Goal: Task Accomplishment & Management: Manage account settings

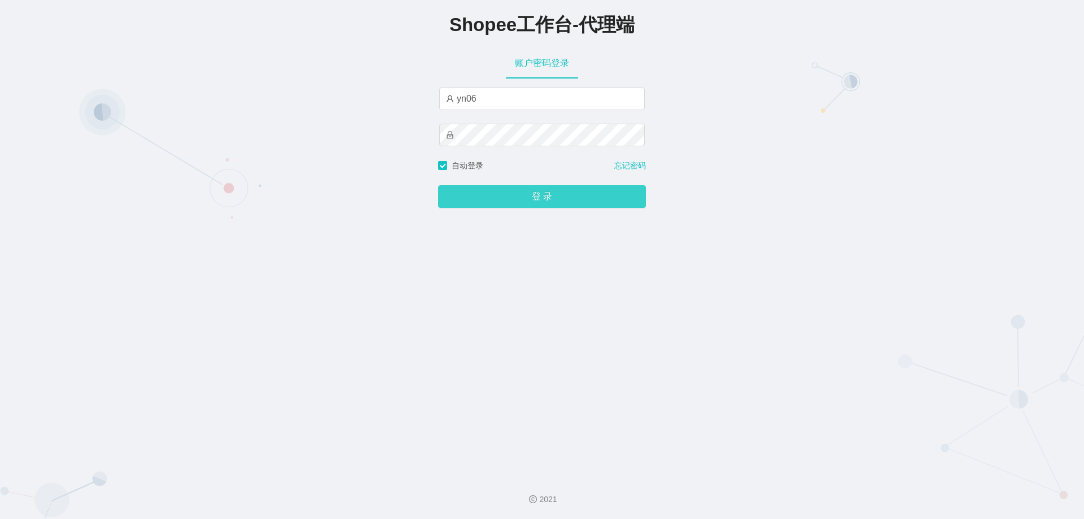
click at [498, 198] on button "登 录" at bounding box center [542, 196] width 208 height 23
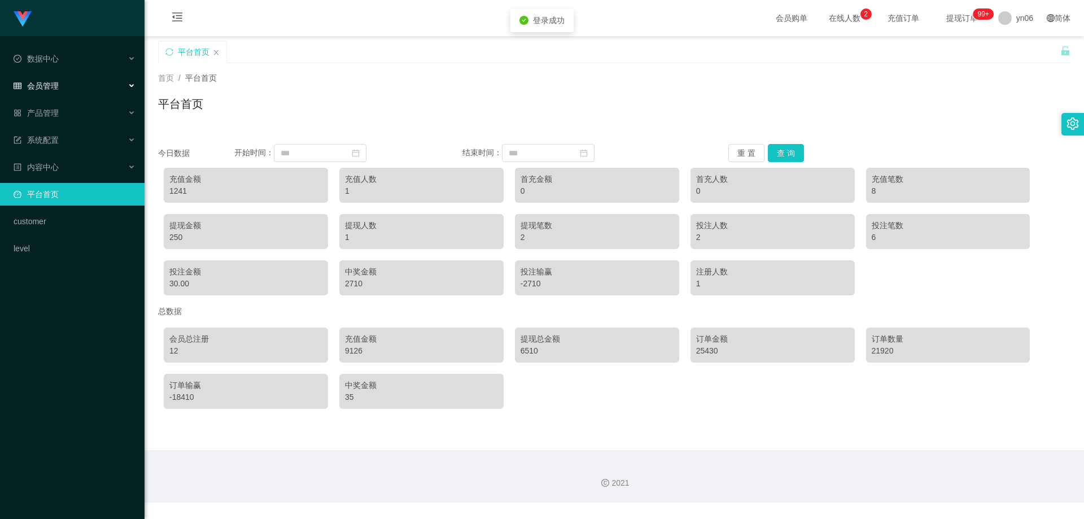
drag, startPoint x: 55, startPoint y: 86, endPoint x: 54, endPoint y: 97, distance: 10.3
click at [55, 86] on span "会员管理" at bounding box center [36, 85] width 45 height 9
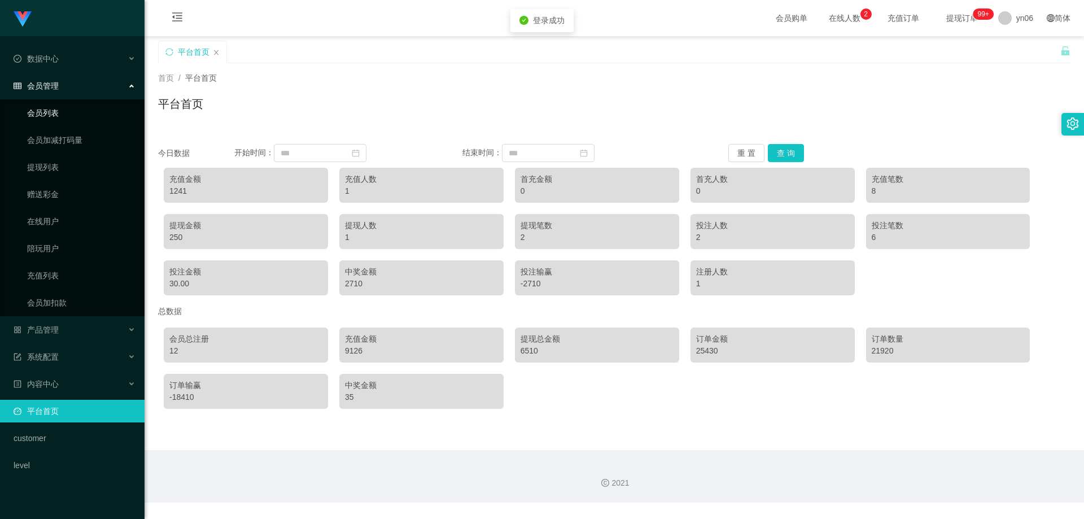
click at [51, 103] on link "会员列表" at bounding box center [81, 113] width 108 height 23
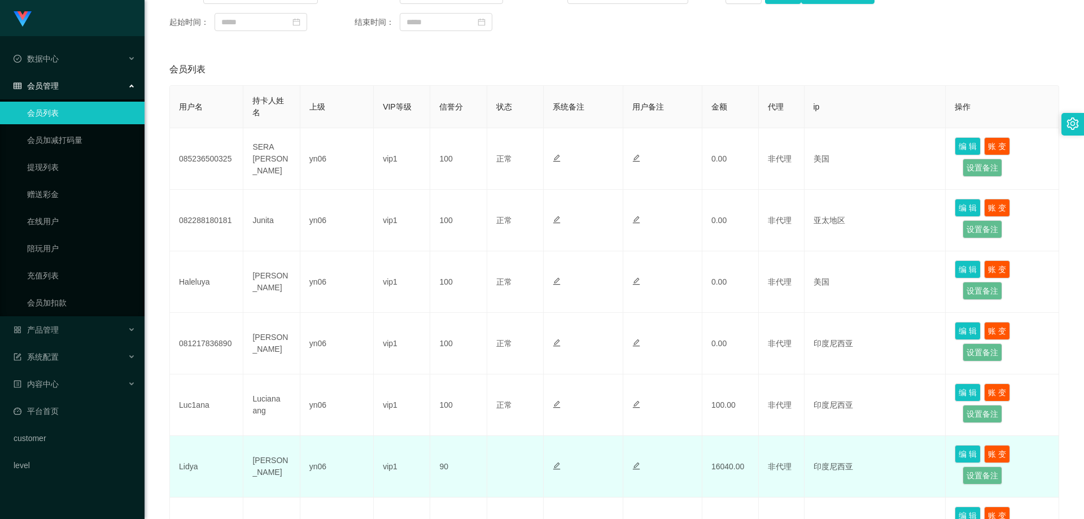
scroll to position [282, 0]
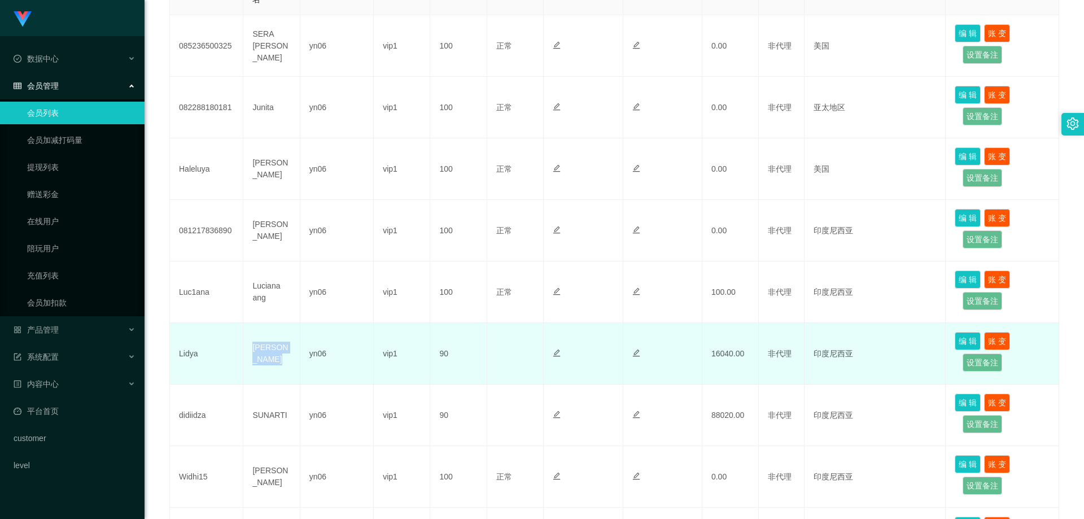
drag, startPoint x: 272, startPoint y: 377, endPoint x: 255, endPoint y: 366, distance: 20.0
click at [255, 366] on td "[PERSON_NAME]" at bounding box center [271, 354] width 56 height 62
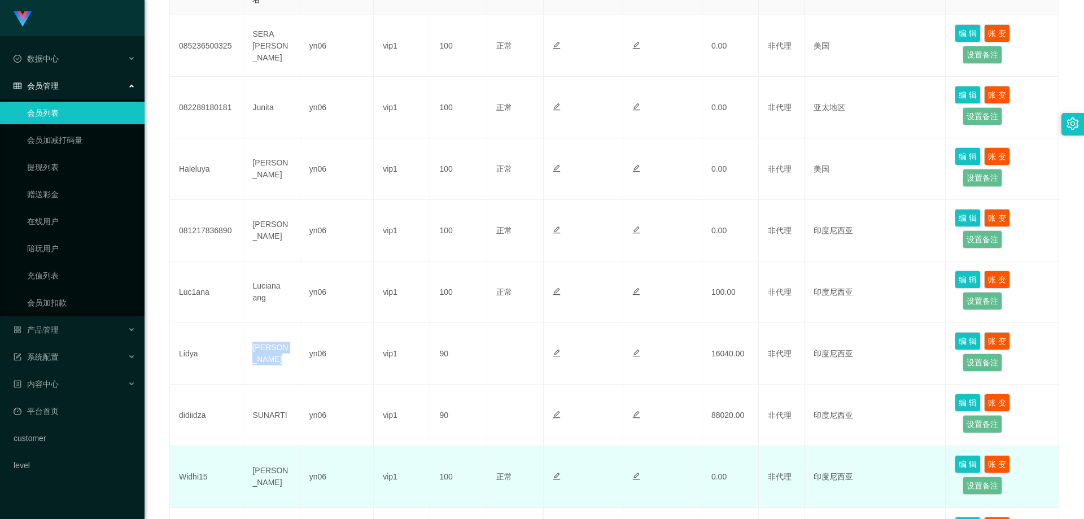
copy td "[PERSON_NAME]"
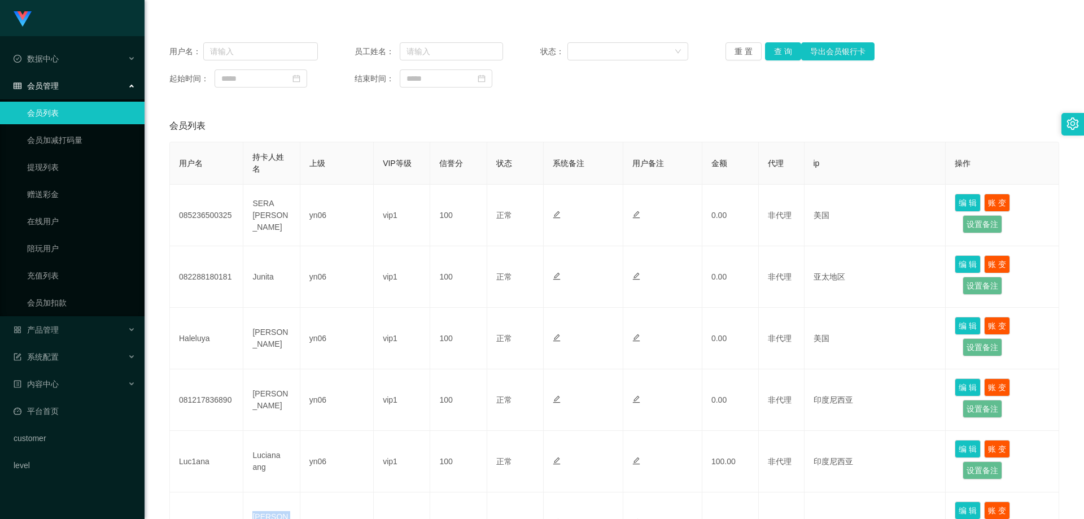
scroll to position [0, 0]
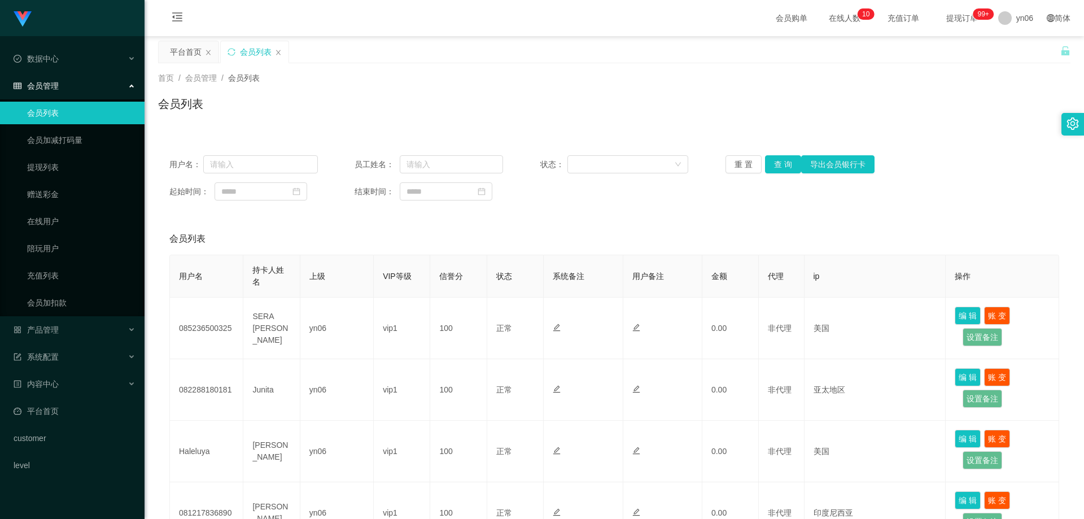
click at [70, 118] on link "会员列表" at bounding box center [81, 113] width 108 height 23
click at [69, 117] on link "会员列表" at bounding box center [81, 113] width 108 height 23
click at [1020, 21] on span "yn06" at bounding box center [1024, 18] width 17 height 36
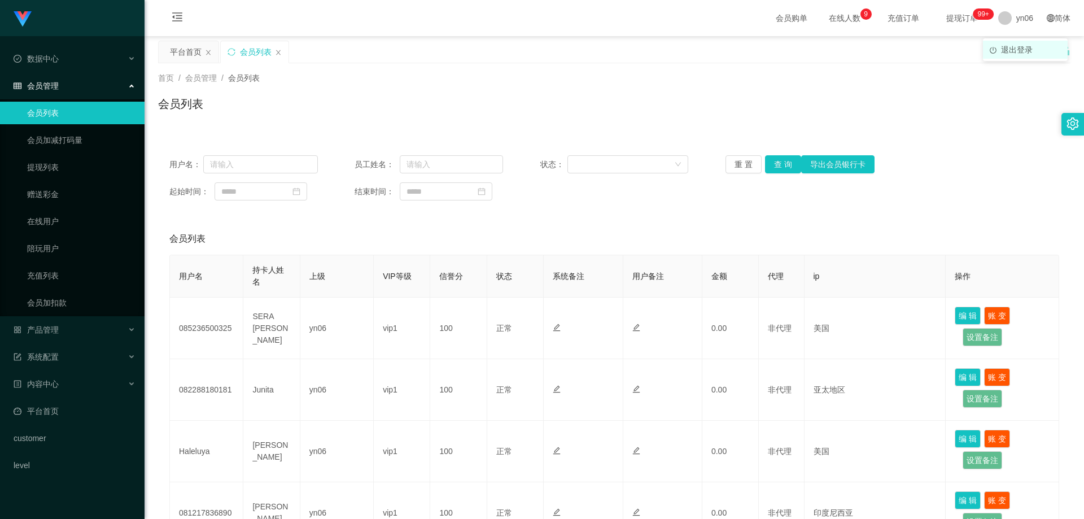
click at [1020, 57] on li "退出登录" at bounding box center [1025, 50] width 85 height 18
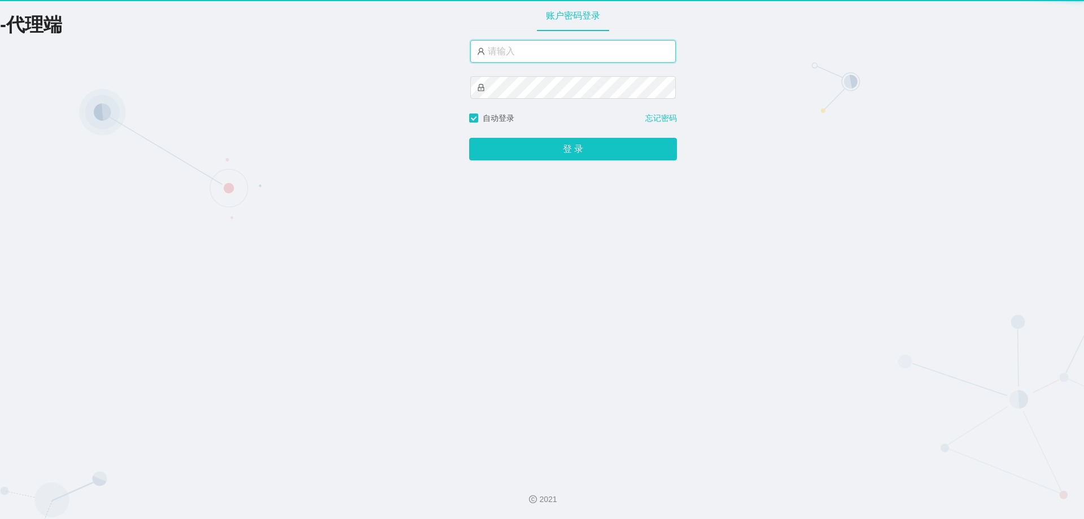
type input "xjp806"
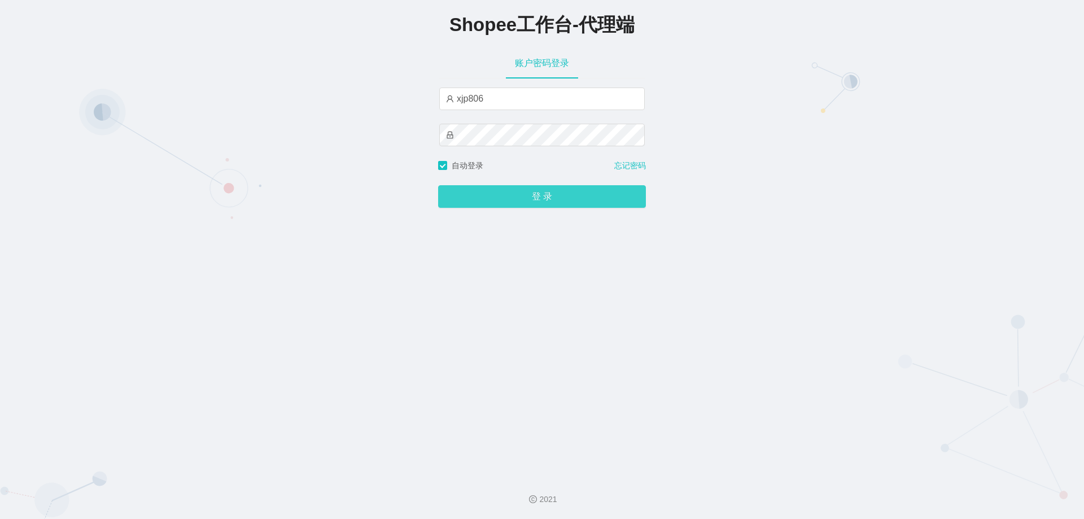
click at [536, 200] on button "登 录" at bounding box center [542, 196] width 208 height 23
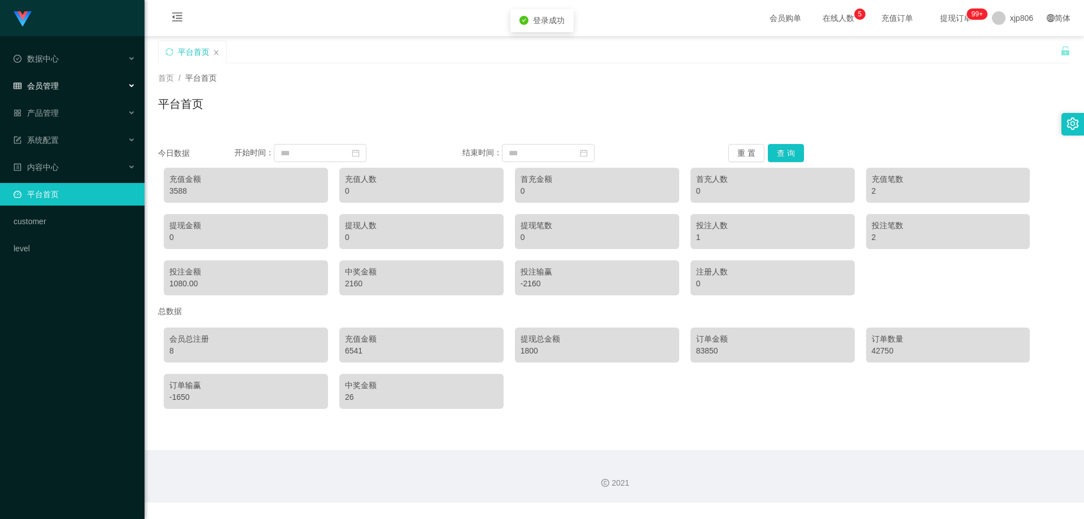
click at [51, 89] on span "会员管理" at bounding box center [36, 85] width 45 height 9
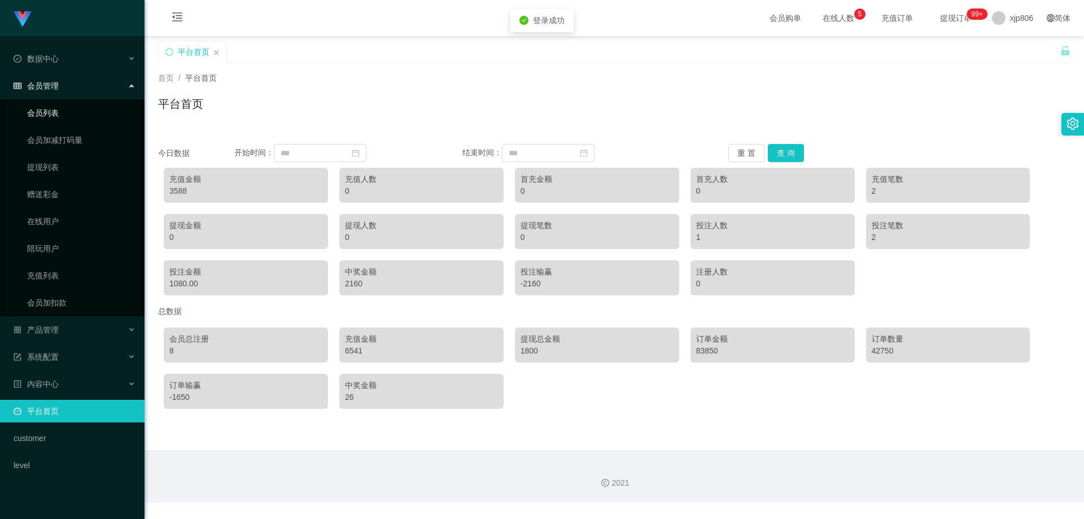
click at [60, 111] on link "会员列表" at bounding box center [81, 113] width 108 height 23
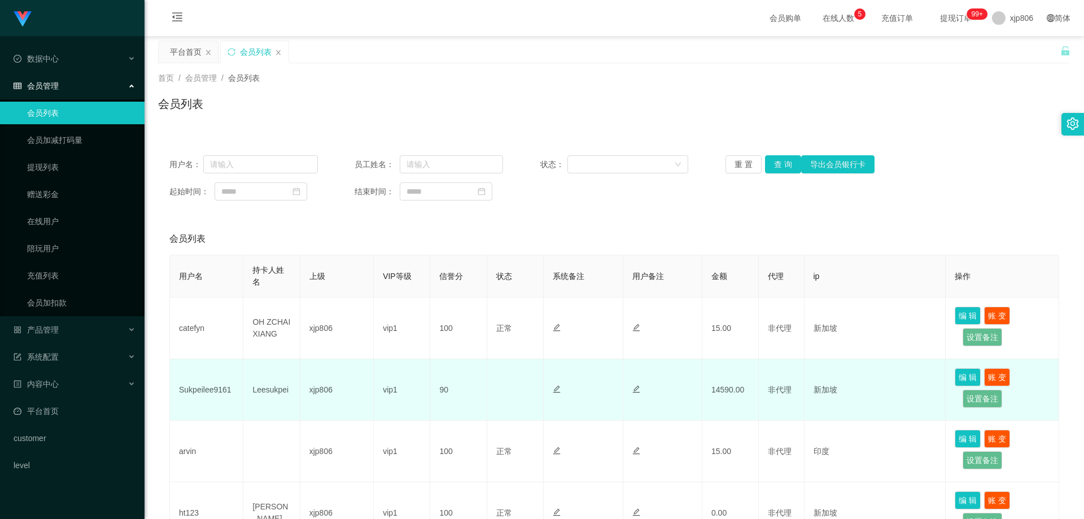
scroll to position [56, 0]
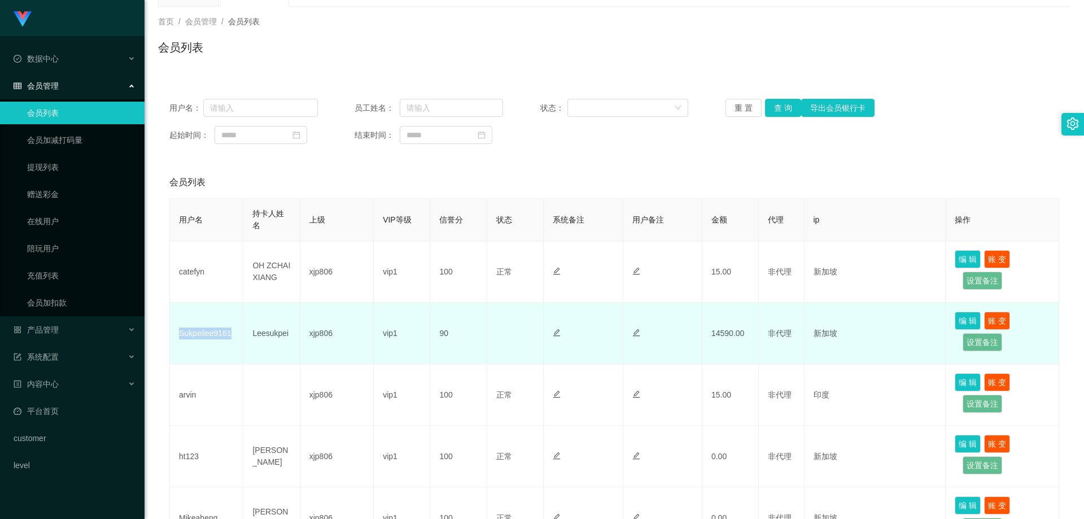
drag, startPoint x: 235, startPoint y: 334, endPoint x: 177, endPoint y: 335, distance: 58.1
click at [177, 335] on td "Sukpeilee9161" at bounding box center [206, 334] width 73 height 62
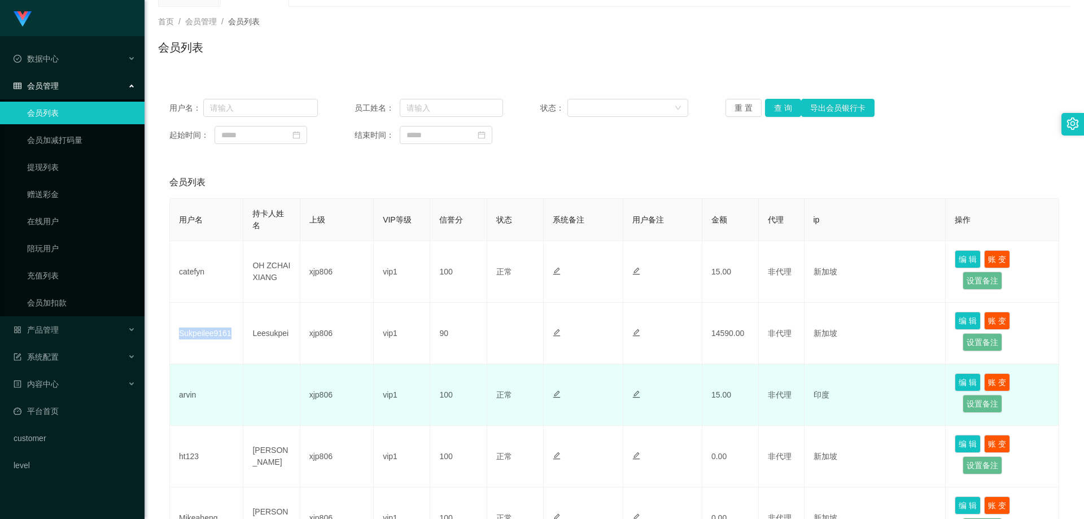
copy td "Sukpeilee9161"
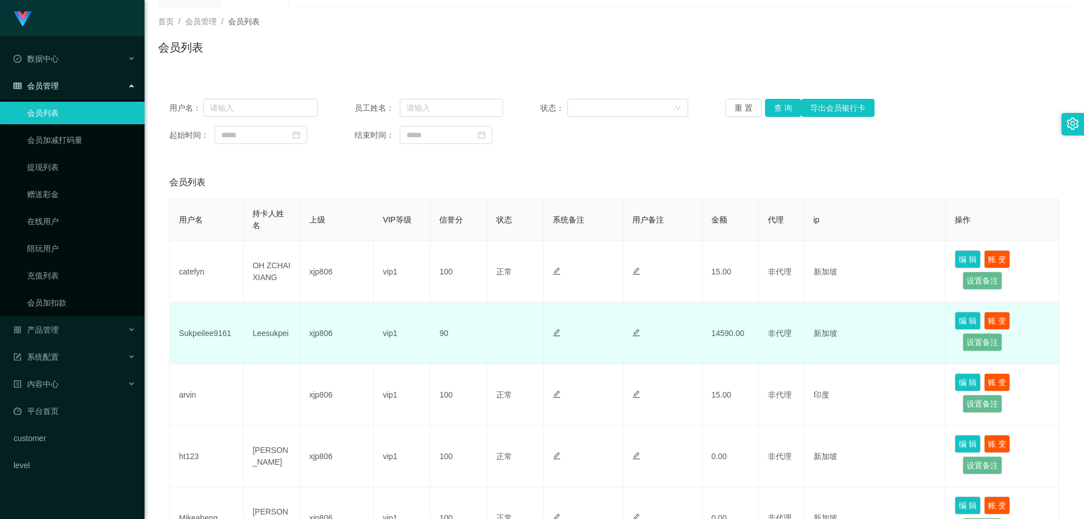
drag, startPoint x: 343, startPoint y: 335, endPoint x: 312, endPoint y: 334, distance: 31.6
click at [338, 334] on td "xjp806" at bounding box center [336, 334] width 73 height 62
drag, startPoint x: 289, startPoint y: 334, endPoint x: 243, endPoint y: 334, distance: 46.3
click at [243, 334] on tr "Sukpeilee9161 Leesukpei xjp806 vip1 90 正常 禁止登录 禁止投注 14590.00 非代理 新加坡 编 辑 账 变 设置…" at bounding box center [614, 334] width 889 height 62
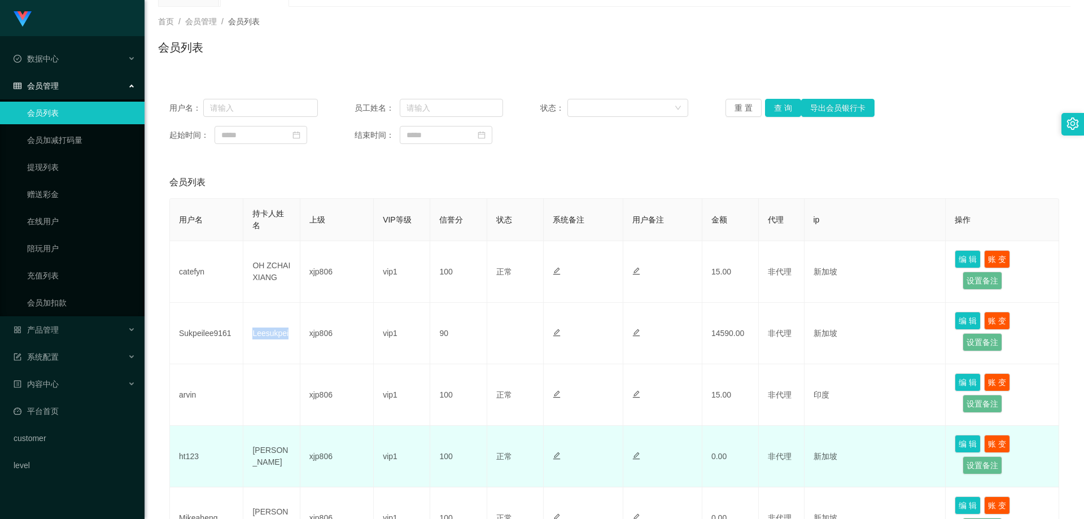
copy tr "Leesukpei"
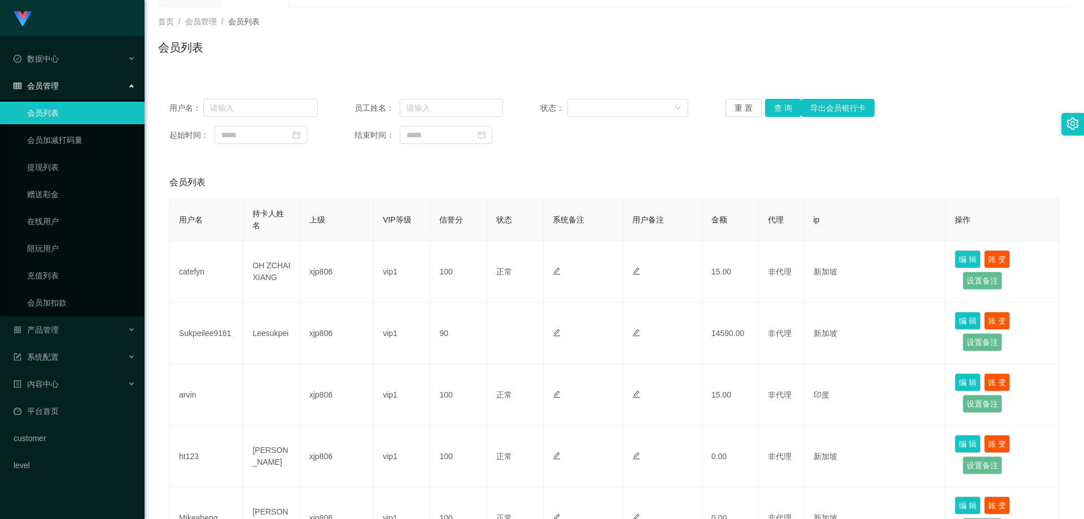
click at [813, 5] on div "平台首页 会员列表" at bounding box center [609, 3] width 902 height 39
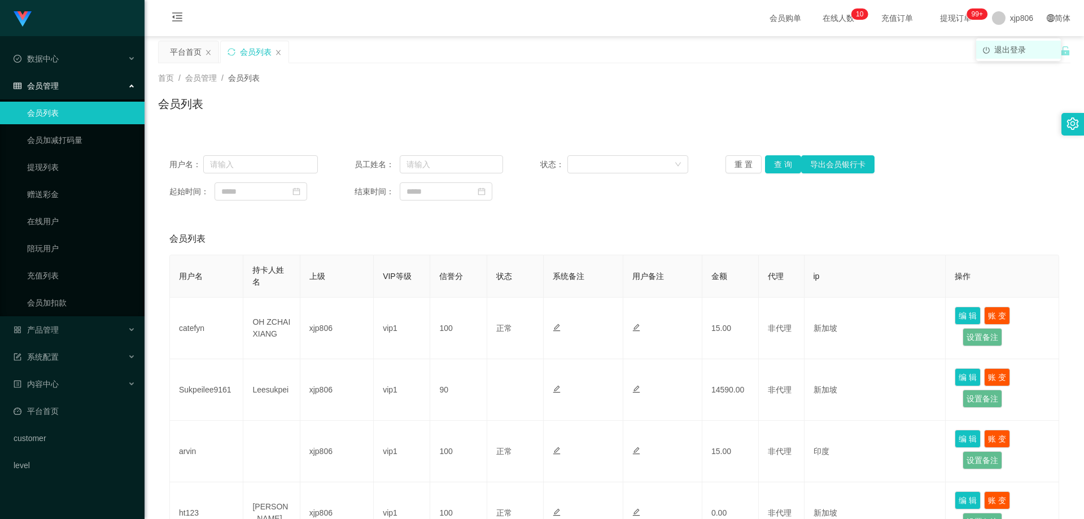
click at [996, 51] on span "退出登录" at bounding box center [1010, 49] width 32 height 9
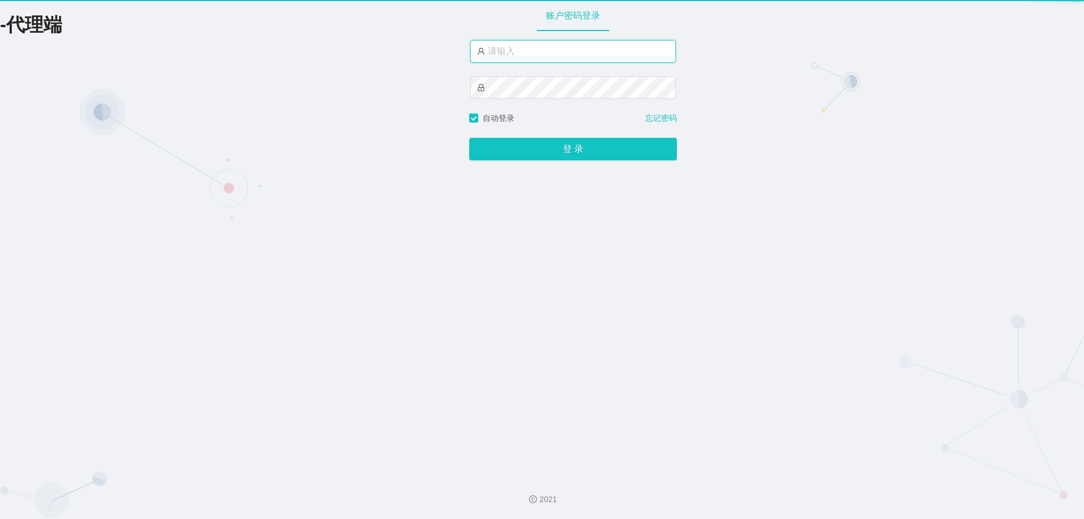
type input "xjp806"
